Goal: Task Accomplishment & Management: Complete application form

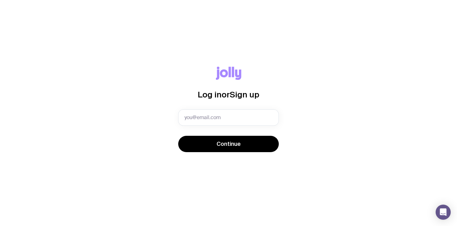
click at [0, 226] on com-1password-button at bounding box center [0, 226] width 0 height 0
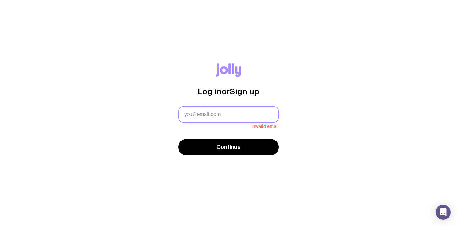
type input "[PERSON_NAME][EMAIL_ADDRESS][PERSON_NAME][PERSON_NAME][DOMAIN_NAME]"
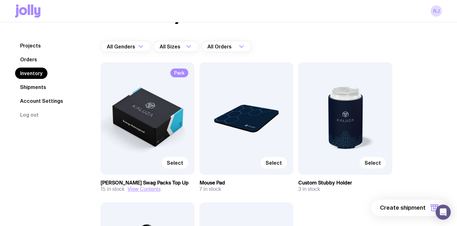
scroll to position [76, 0]
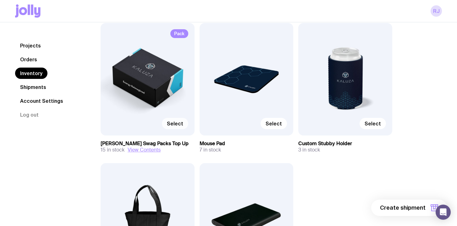
click at [175, 125] on span "Select" at bounding box center [175, 123] width 16 height 6
click at [0, 0] on input "Select" at bounding box center [0, 0] width 0 height 0
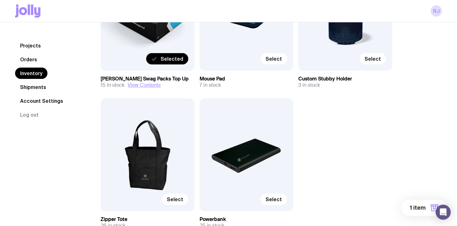
scroll to position [83, 0]
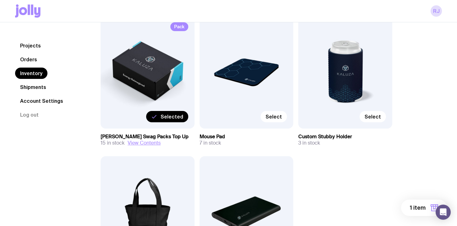
click at [144, 135] on h3 "[PERSON_NAME] Swag Packs Top Up" at bounding box center [148, 137] width 94 height 6
click at [124, 97] on div "Pack Selected" at bounding box center [148, 72] width 94 height 113
click at [32, 88] on link "Shipments" at bounding box center [33, 86] width 36 height 11
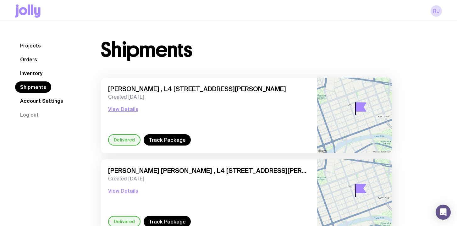
scroll to position [33, 0]
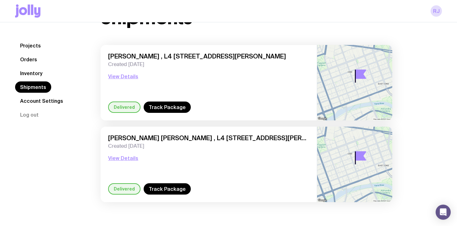
click at [37, 75] on link "Inventory" at bounding box center [31, 73] width 32 height 11
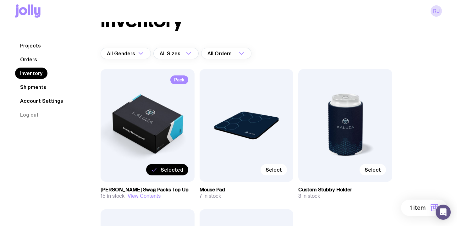
scroll to position [59, 0]
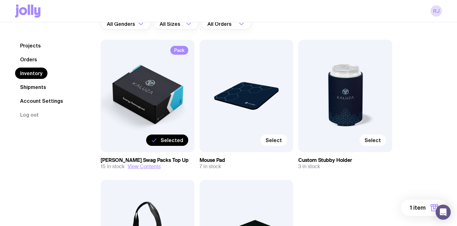
drag, startPoint x: 134, startPoint y: 159, endPoint x: 159, endPoint y: 138, distance: 33.5
click at [134, 159] on h3 "[PERSON_NAME] Swag Packs Top Up" at bounding box center [148, 160] width 94 height 6
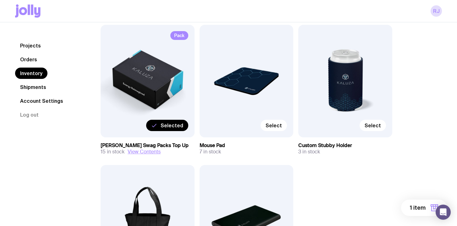
scroll to position [0, 0]
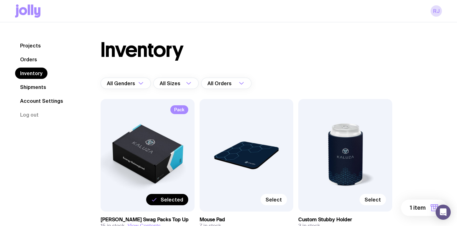
click at [417, 208] on span "1 item" at bounding box center [418, 208] width 16 height 8
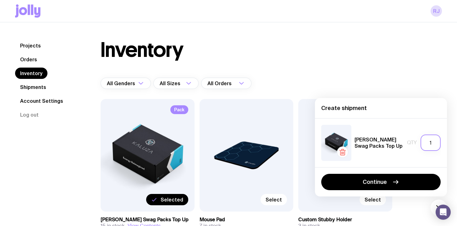
click at [431, 146] on input "1" at bounding box center [431, 143] width 20 height 16
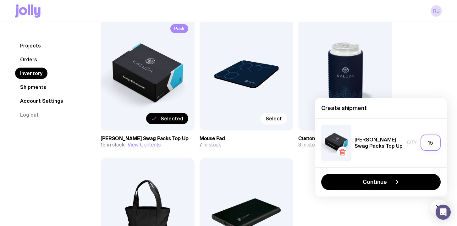
scroll to position [102, 0]
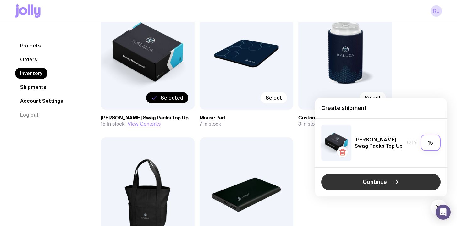
type input "15"
click at [389, 183] on button "Continue" at bounding box center [381, 182] width 120 height 16
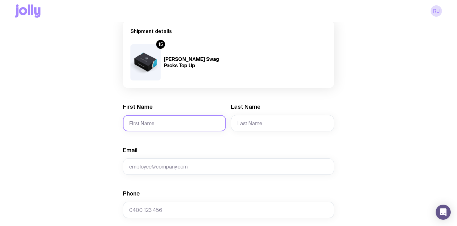
click at [164, 123] on input "First Name" at bounding box center [174, 123] width 103 height 16
type input "[PERSON_NAME]"
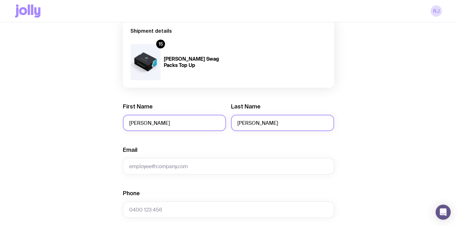
type input "[PERSON_NAME]"
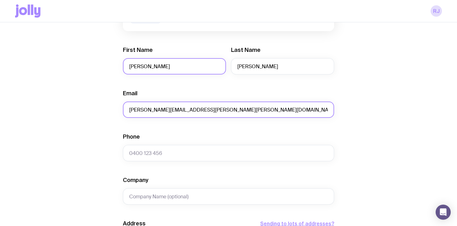
scroll to position [124, 0]
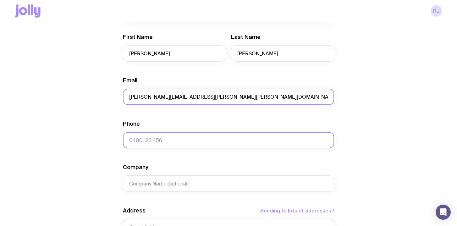
type input "[PERSON_NAME][EMAIL_ADDRESS][PERSON_NAME][PERSON_NAME][DOMAIN_NAME]"
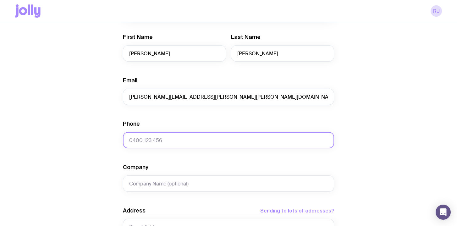
click at [146, 139] on input "Phone" at bounding box center [228, 140] width 211 height 16
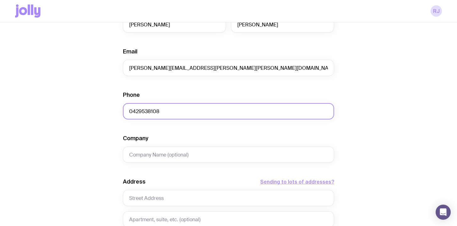
scroll to position [179, 0]
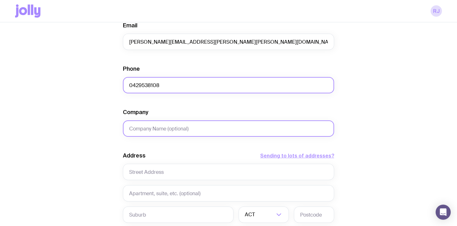
type input "0429538108"
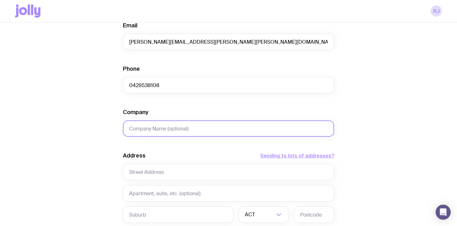
click at [154, 132] on input "Company" at bounding box center [228, 128] width 211 height 16
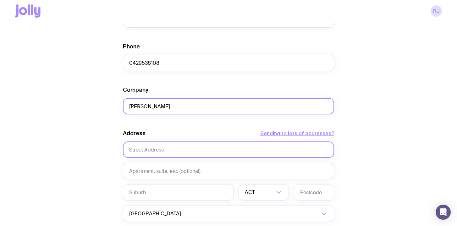
scroll to position [221, 0]
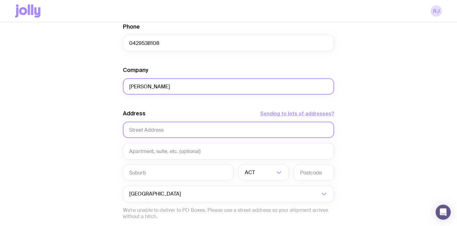
type input "[PERSON_NAME]"
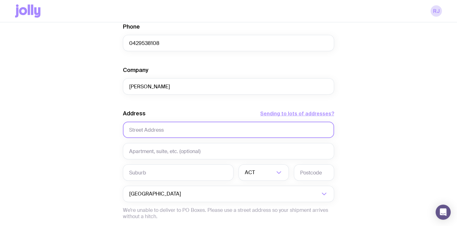
click at [153, 132] on input "text" at bounding box center [228, 130] width 211 height 16
type input "L [STREET_ADDRESS][PERSON_NAME]"
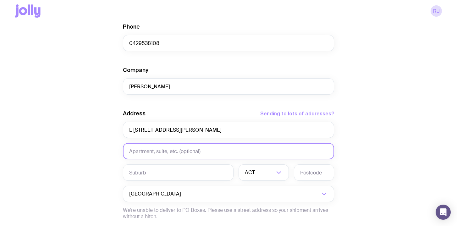
click at [157, 152] on input "text" at bounding box center [228, 151] width 211 height 16
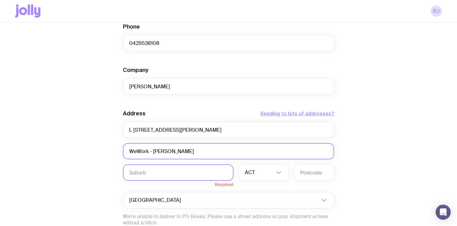
type input "WeWork - [PERSON_NAME]"
click at [147, 174] on input "text" at bounding box center [178, 172] width 111 height 16
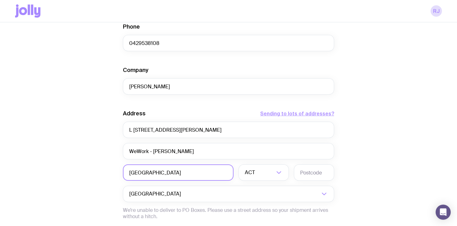
type input "[GEOGRAPHIC_DATA]"
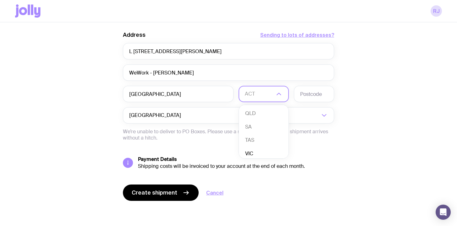
scroll to position [42, 0]
drag, startPoint x: 255, startPoint y: 151, endPoint x: 259, endPoint y: 147, distance: 5.6
click at [255, 151] on li "VIC" at bounding box center [264, 153] width 50 height 14
click at [304, 95] on input "text" at bounding box center [314, 94] width 40 height 16
type input "3000"
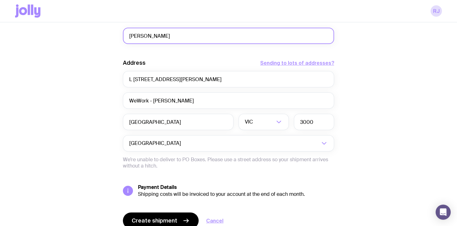
scroll to position [300, 0]
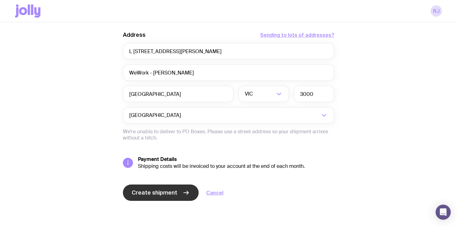
click at [144, 194] on span "Create shipment" at bounding box center [155, 193] width 46 height 8
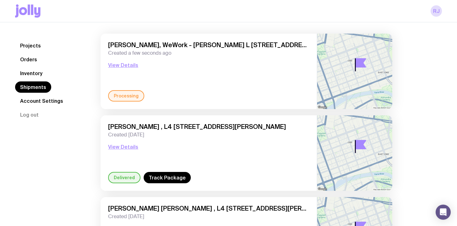
scroll to position [11, 0]
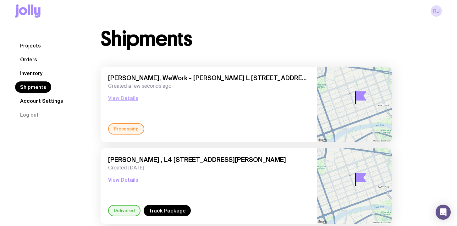
click at [126, 98] on button "View Details" at bounding box center [123, 98] width 30 height 8
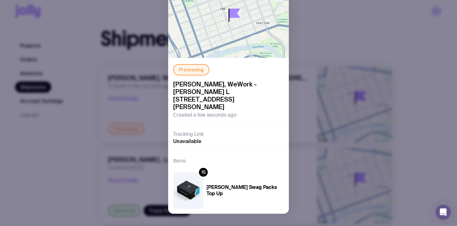
scroll to position [0, 0]
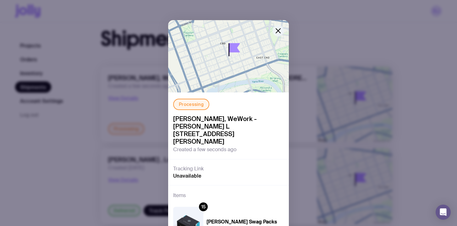
click at [276, 30] on icon "button" at bounding box center [279, 31] width 8 height 8
